Goal: Browse casually

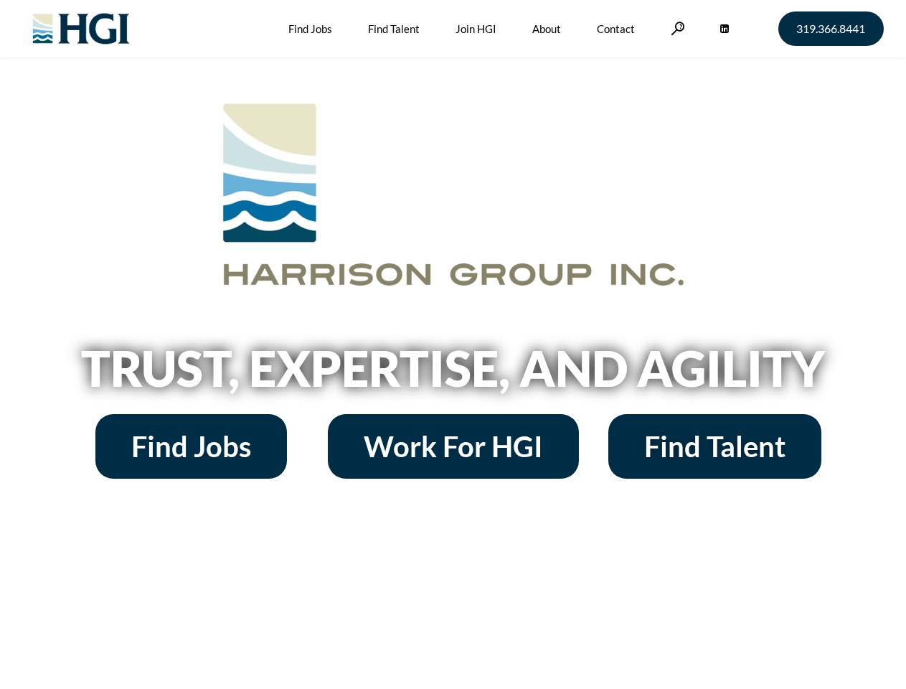
click at [453, 344] on h2 "Trust, Expertise, and Agility" at bounding box center [453, 368] width 818 height 49
click at [676, 28] on link at bounding box center [678, 29] width 14 height 14
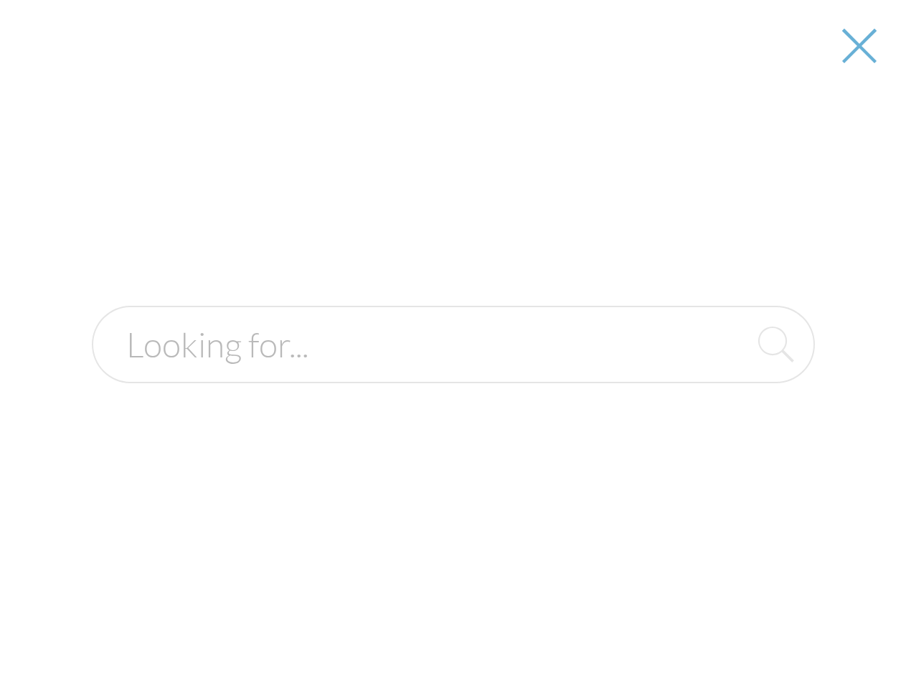
click at [453, 373] on h2 "Trust, Expertise, and Agility" at bounding box center [453, 368] width 818 height 49
